Goal: Information Seeking & Learning: Learn about a topic

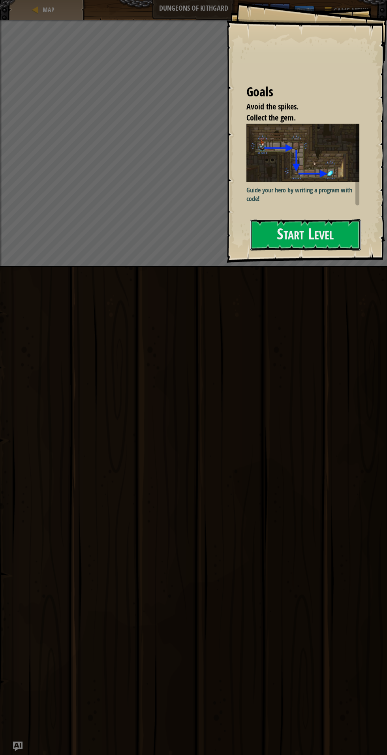
click at [339, 239] on button "Start Level" at bounding box center [305, 234] width 111 height 31
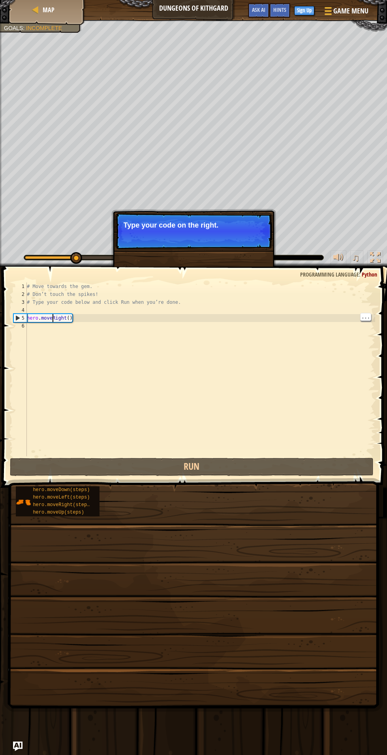
click at [51, 318] on div "# Move towards the gem. # Don’t touch the spikes! # Type your code below and cl…" at bounding box center [200, 377] width 350 height 190
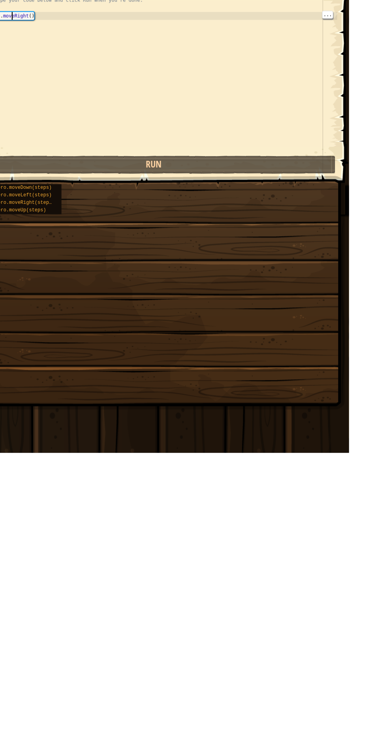
scroll to position [4, 2]
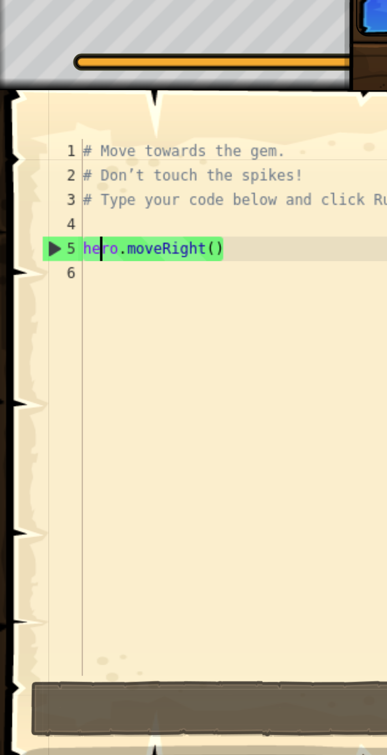
click at [32, 318] on div "# Move towards the gem. # Don’t touch the spikes! # Type your code below and cl…" at bounding box center [200, 377] width 350 height 190
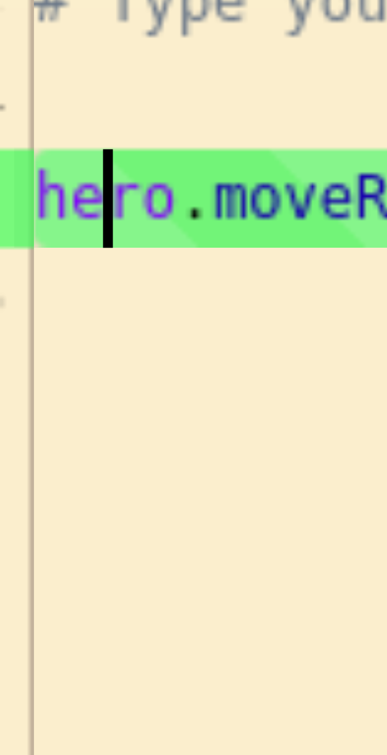
scroll to position [4, 0]
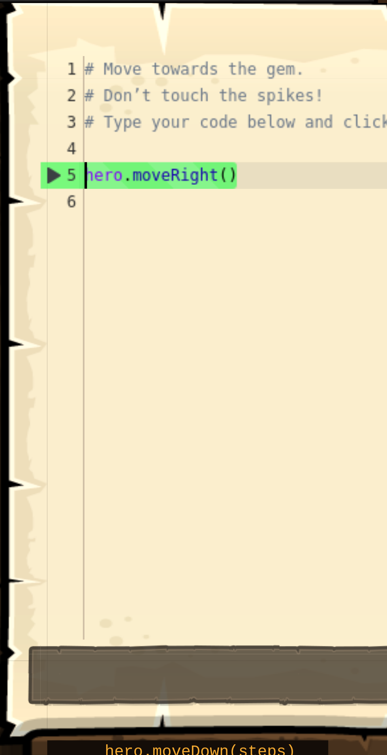
click at [28, 318] on div "# Move towards the gem. # Don’t touch the spikes! # Type your code below and cl…" at bounding box center [200, 377] width 350 height 190
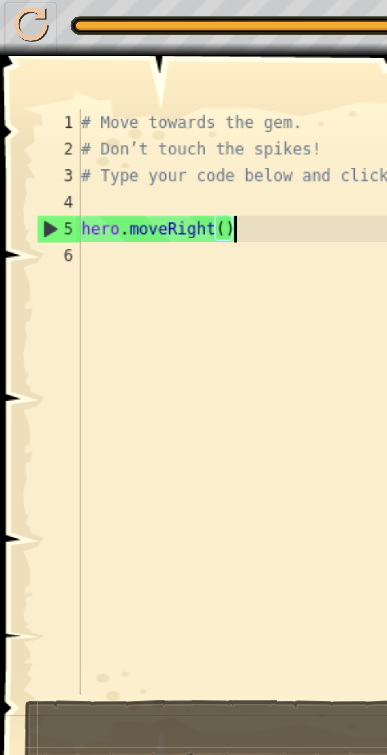
click at [79, 318] on div "# Move towards the gem. # Don’t touch the spikes! # Type your code below and cl…" at bounding box center [200, 377] width 350 height 190
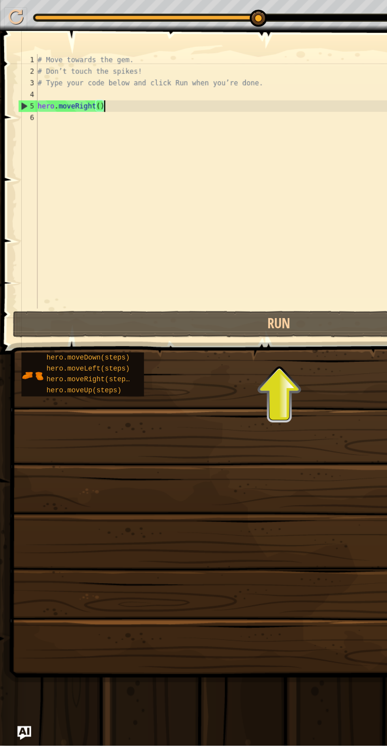
click at [73, 507] on span "hero.moveRight(steps)" at bounding box center [63, 505] width 60 height 6
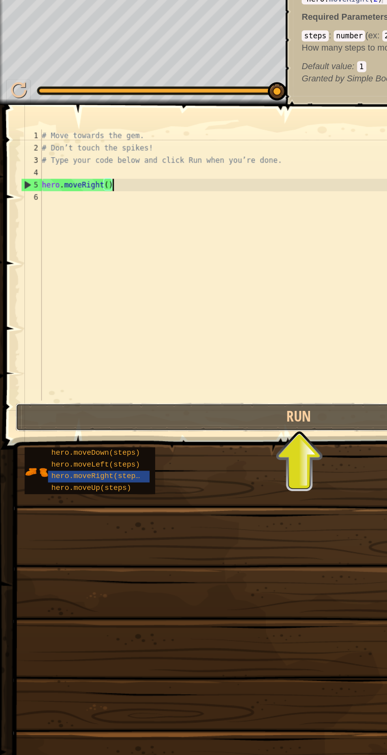
click at [181, 469] on button "Run" at bounding box center [192, 467] width 364 height 18
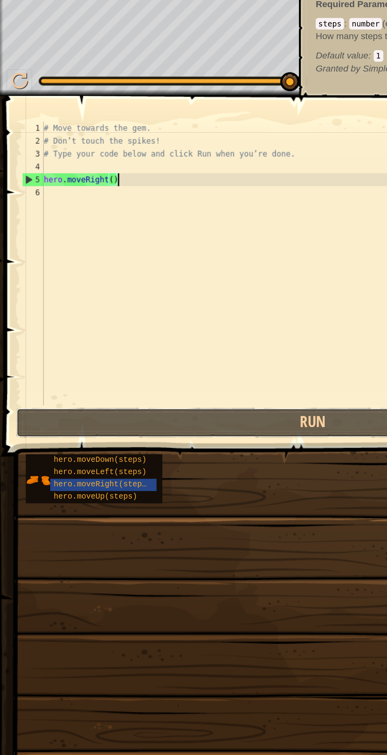
click at [175, 468] on button "Run" at bounding box center [192, 467] width 364 height 18
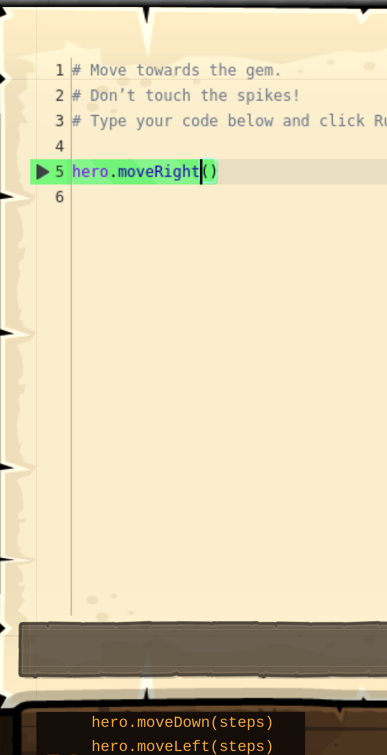
click at [68, 318] on div "# Move towards the gem. # Don’t touch the spikes! # Type your code below and cl…" at bounding box center [200, 377] width 350 height 190
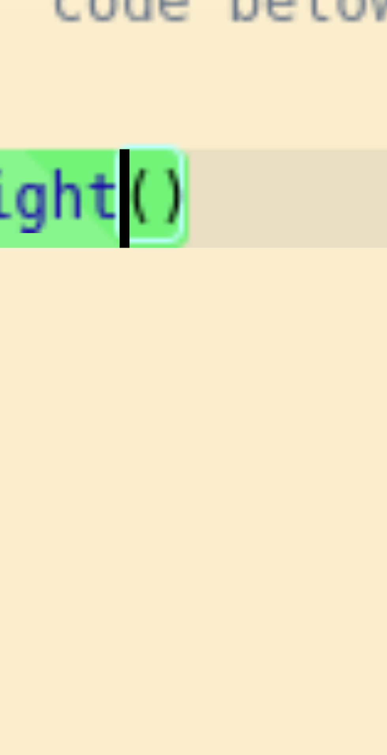
click at [70, 318] on div "# Move towards the gem. # Don’t touch the spikes! # Type your code below and cl…" at bounding box center [200, 377] width 350 height 190
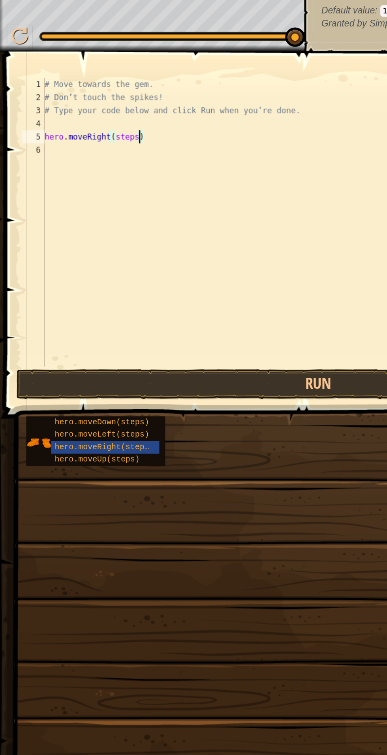
scroll to position [4, 4]
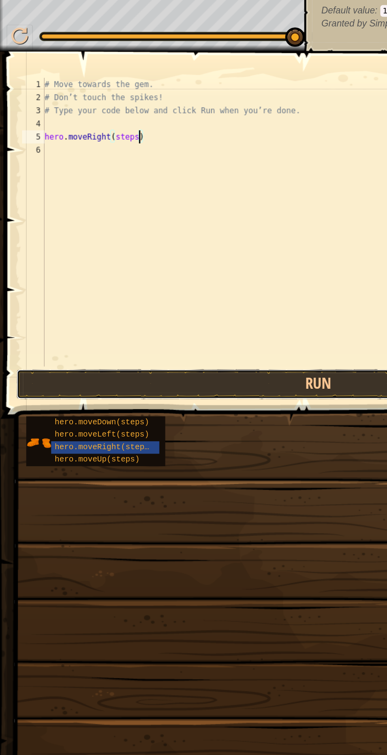
click at [200, 464] on button "Run" at bounding box center [192, 467] width 364 height 18
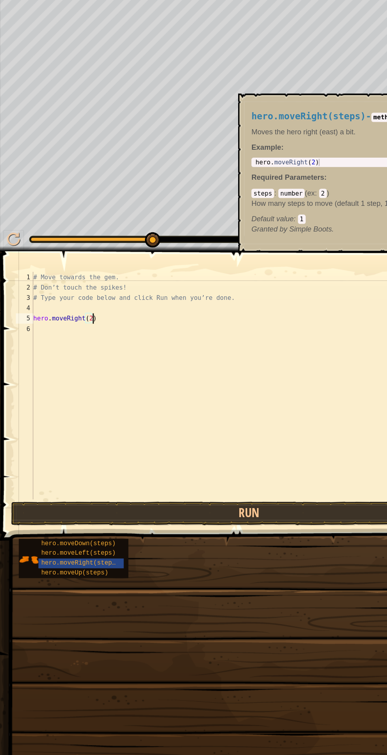
scroll to position [4, 4]
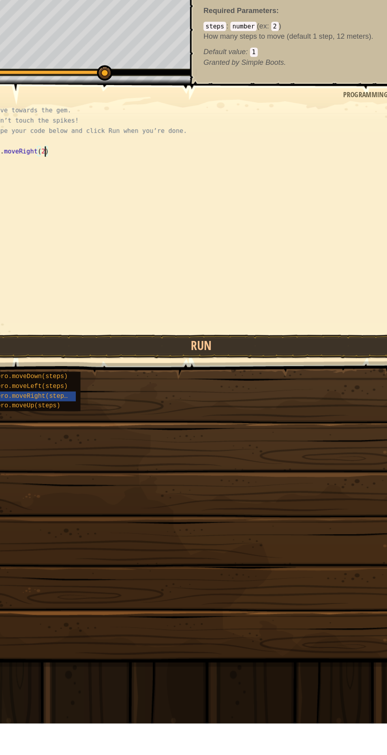
type textarea "hero.moveRight(2)"
click at [255, 467] on button "Run" at bounding box center [192, 467] width 364 height 18
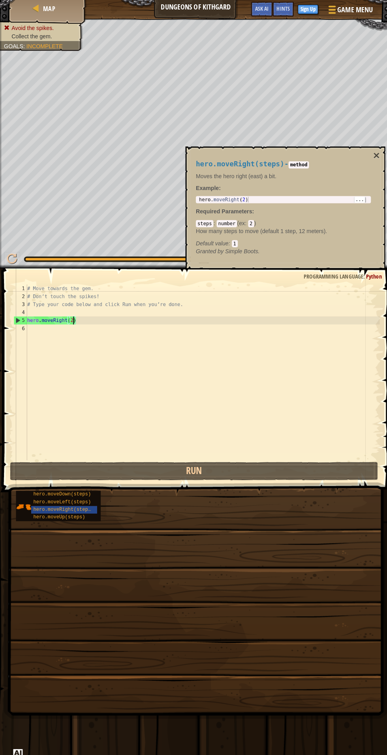
click at [265, 198] on div "hero . moveRight ( 2 )" at bounding box center [280, 204] width 170 height 17
type textarea "hero.moveRight(2)"
click at [280, 8] on span "Hints" at bounding box center [279, 10] width 13 height 8
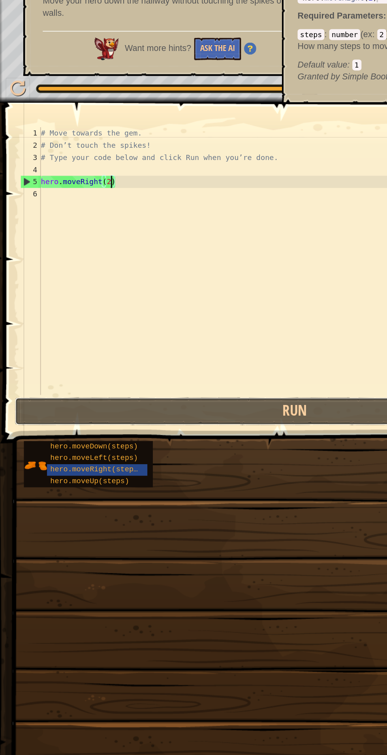
click at [221, 474] on button "Run" at bounding box center [192, 467] width 364 height 18
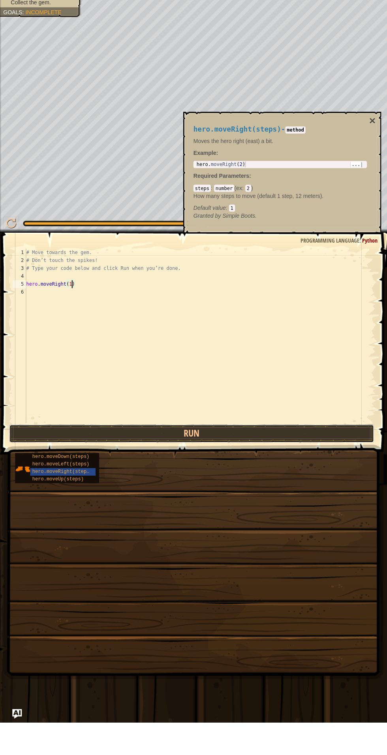
click at [299, 463] on button "Run" at bounding box center [192, 467] width 364 height 18
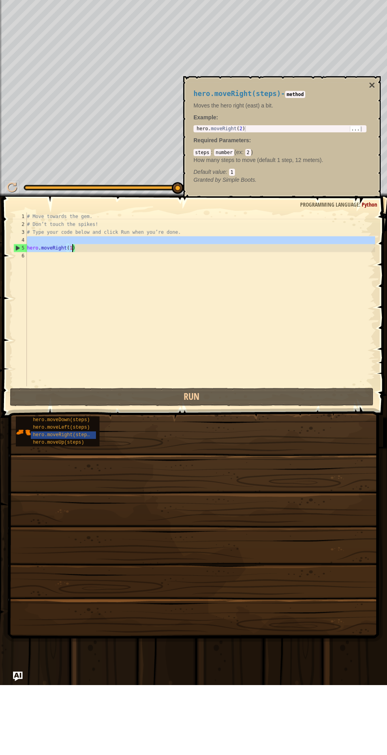
type textarea ")"
